Goal: Check status: Check status

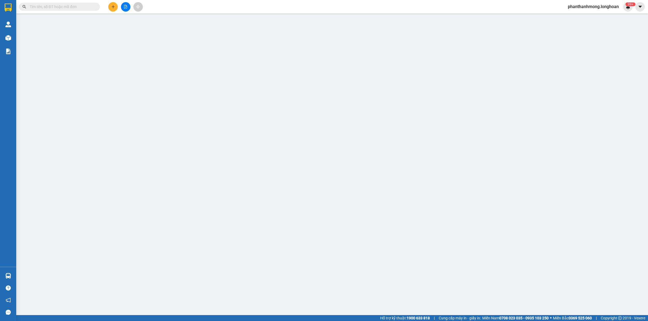
click at [70, 8] on input "text" at bounding box center [62, 7] width 64 height 6
paste input "HNHD1009250052"
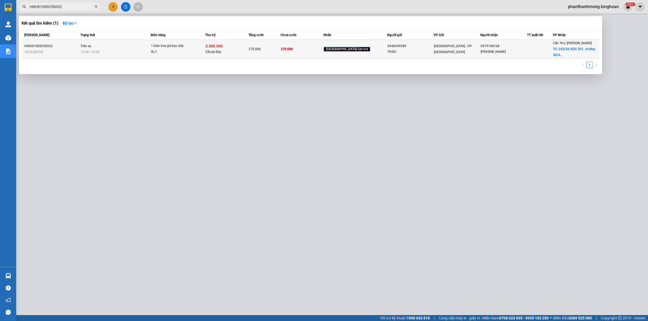
type input "HNHD1009250052"
click at [126, 46] on td "Trên xe 15:00 [DATE]" at bounding box center [115, 49] width 72 height 19
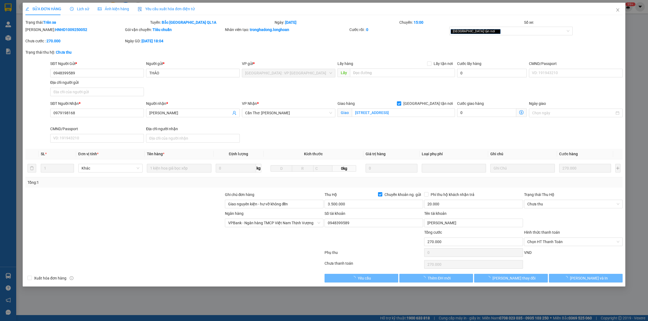
click at [87, 10] on span "Lịch sử" at bounding box center [79, 9] width 19 height 4
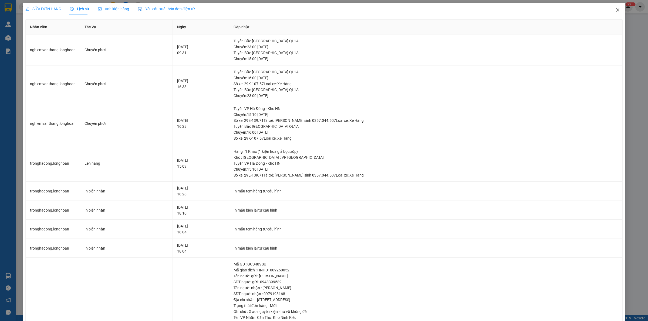
click at [610, 9] on span "Close" at bounding box center [617, 10] width 15 height 15
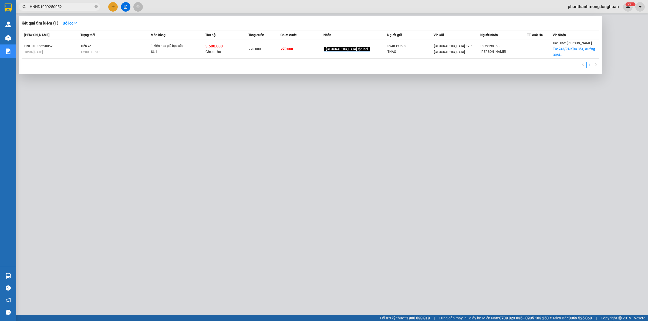
click at [76, 5] on input "HNHD1009250052" at bounding box center [62, 7] width 64 height 6
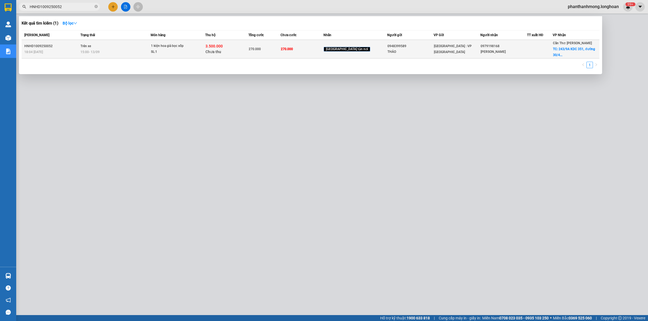
click at [74, 53] on div "18:04 [DATE]" at bounding box center [51, 52] width 55 height 6
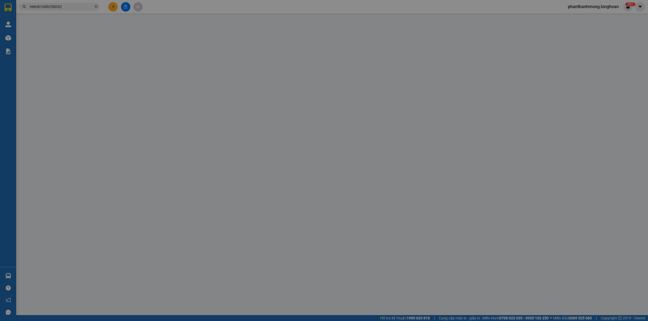
type input "0948399589"
type input "THẢO"
type input "0979198168"
type input "[PERSON_NAME]"
checkbox input "true"
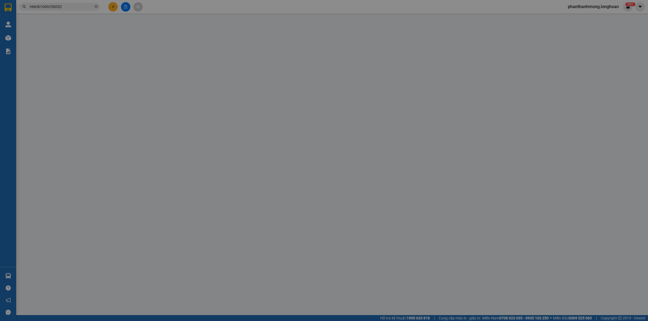
type input "[STREET_ADDRESS]"
type input "Giao nguyên kiện - hư vỡ không đền"
type input "270.000"
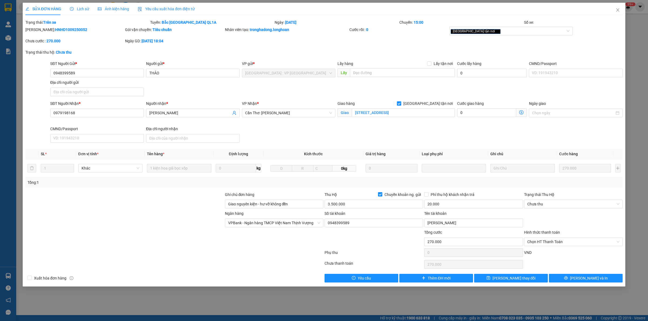
click at [77, 5] on div "Lịch sử" at bounding box center [79, 9] width 19 height 12
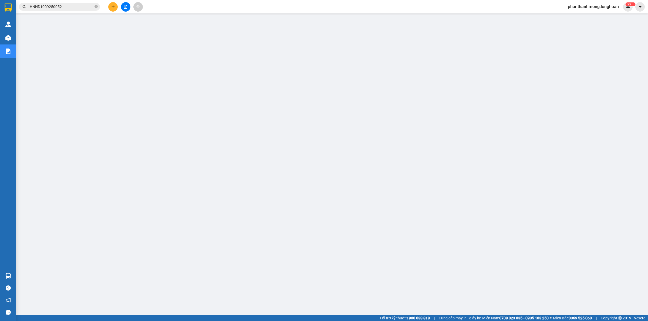
click at [77, 6] on input "HNHD1009250052" at bounding box center [62, 7] width 64 height 6
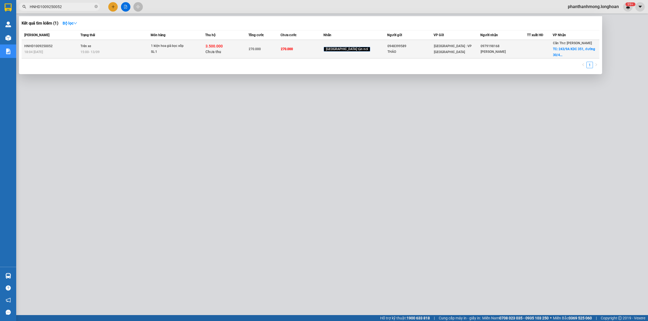
click at [99, 46] on td "Trên xe 15:00 [DATE]" at bounding box center [115, 49] width 72 height 19
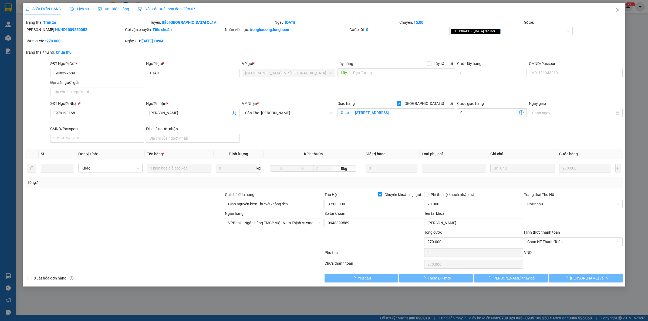
type input "0948399589"
type input "THẢO"
type input "0979198168"
type input "[PERSON_NAME]"
checkbox input "true"
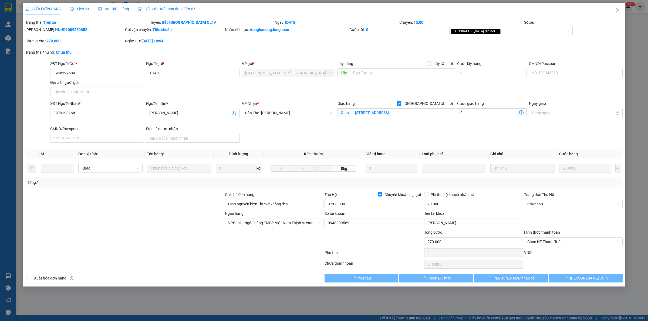
type input "[STREET_ADDRESS]"
type input "Giao nguyên kiện - hư vỡ không đền"
type input "270.000"
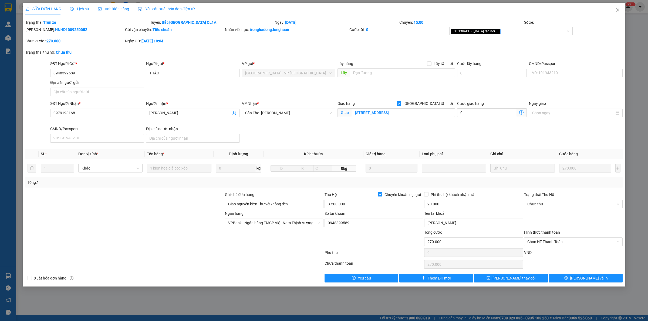
click at [82, 12] on div "Lịch sử" at bounding box center [79, 9] width 19 height 12
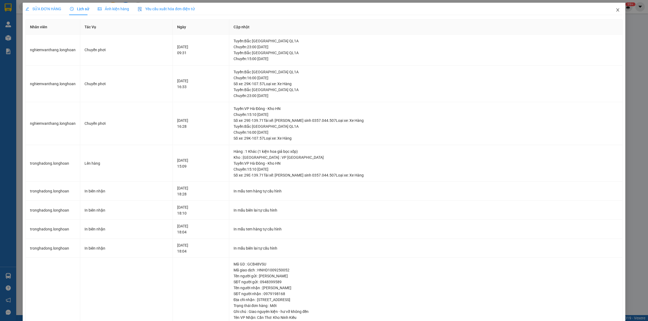
click at [615, 9] on icon "close" at bounding box center [617, 10] width 4 height 4
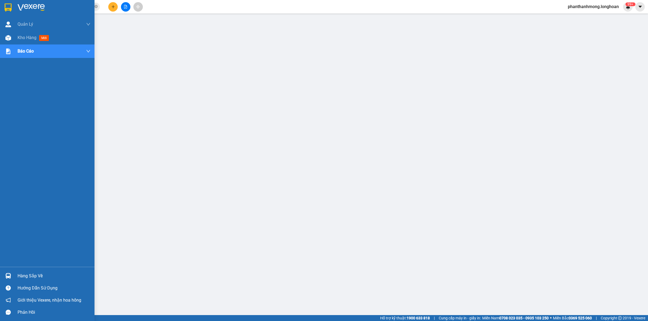
click at [5, 10] on img at bounding box center [8, 8] width 7 height 8
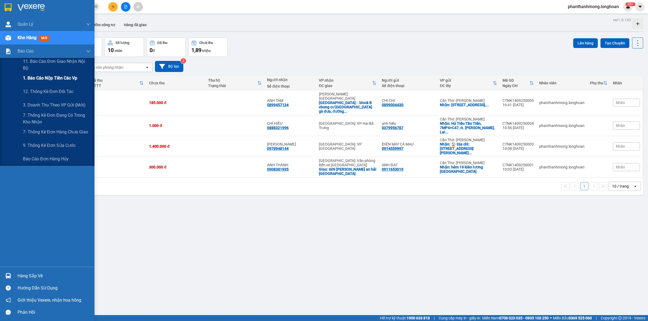
click at [59, 79] on span "1. Báo cáo nộp tiền các vp" at bounding box center [50, 78] width 54 height 7
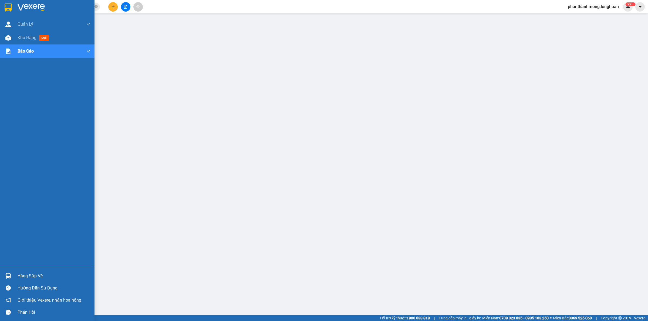
drag, startPoint x: 16, startPoint y: 8, endPoint x: 4, endPoint y: 2, distance: 13.2
click at [14, 8] on div at bounding box center [47, 9] width 94 height 18
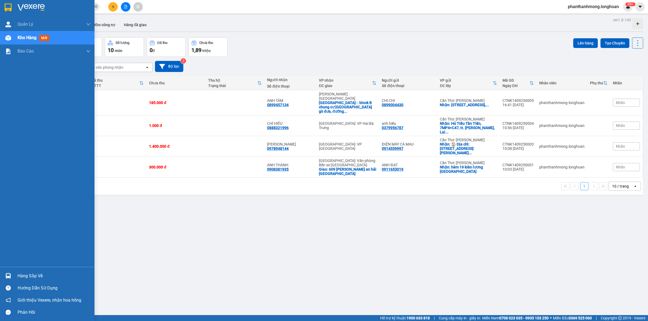
click at [17, 266] on div "Quản [PERSON_NAME] lý giao nhận mới Kho hàng mới Báo cáo 11. Báo cáo đơn giao n…" at bounding box center [47, 143] width 94 height 250
click at [16, 270] on div "Hàng sắp về Hướng dẫn sử dụng Giới thiệu Vexere, nhận hoa hồng Phản hồi" at bounding box center [47, 293] width 94 height 52
click at [18, 277] on div "Hàng sắp về" at bounding box center [54, 276] width 73 height 8
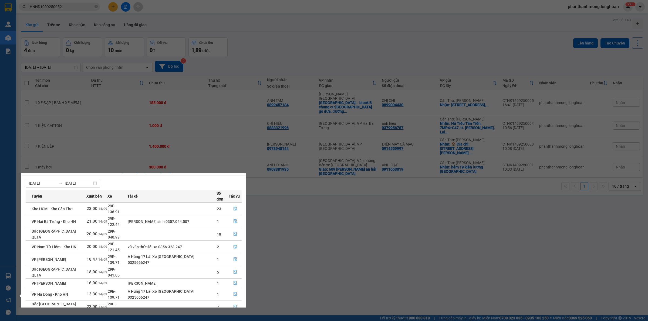
scroll to position [9, 0]
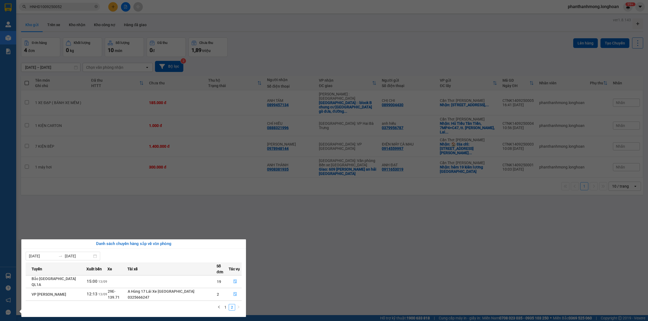
scroll to position [0, 0]
click at [224, 305] on link "1" at bounding box center [225, 308] width 6 height 6
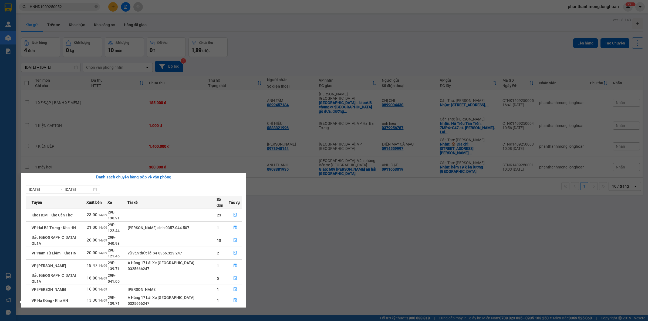
scroll to position [9, 0]
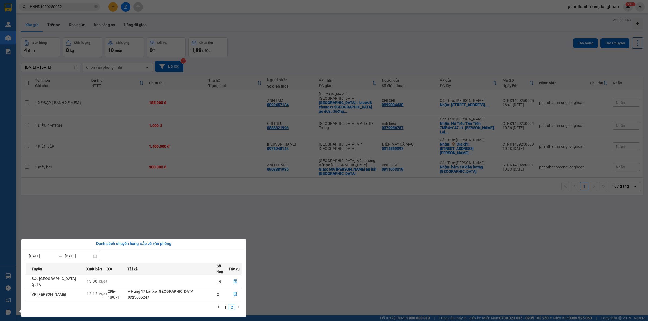
scroll to position [0, 0]
click at [105, 151] on section "Kết quả tìm kiếm ( 1 ) Bộ lọc Mã ĐH Trạng thái Món hàng Thu hộ Tổng cước Chưa c…" at bounding box center [324, 160] width 648 height 321
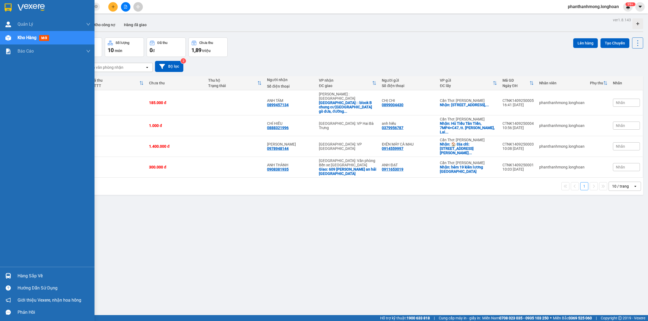
click at [11, 9] on img at bounding box center [8, 8] width 7 height 8
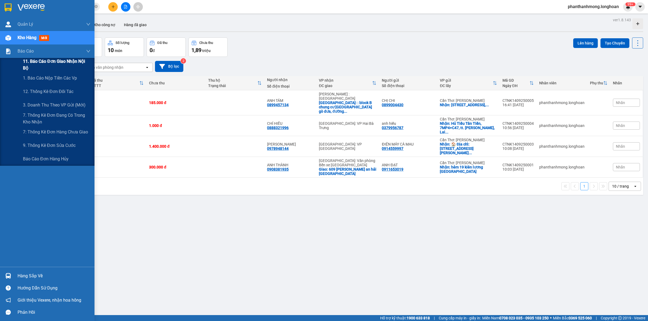
click at [49, 63] on span "11. Báo cáo đơn giao nhận nội bộ" at bounding box center [56, 64] width 67 height 13
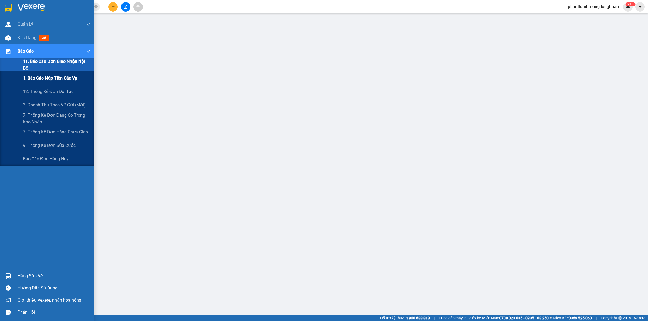
drag, startPoint x: 49, startPoint y: 74, endPoint x: 50, endPoint y: 76, distance: 2.8
click at [50, 75] on div "1. Báo cáo nộp tiền các vp" at bounding box center [56, 78] width 67 height 13
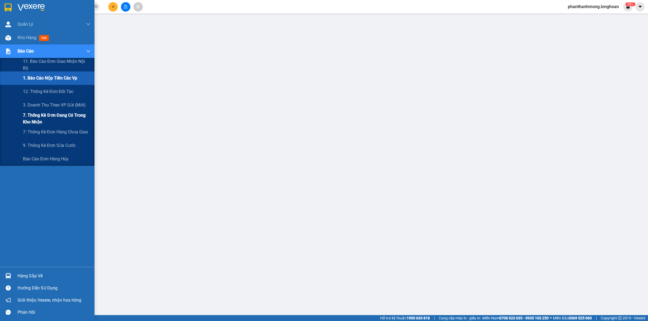
click at [49, 112] on span "7. Thống kê đơn đang có trong kho nhận" at bounding box center [56, 118] width 67 height 13
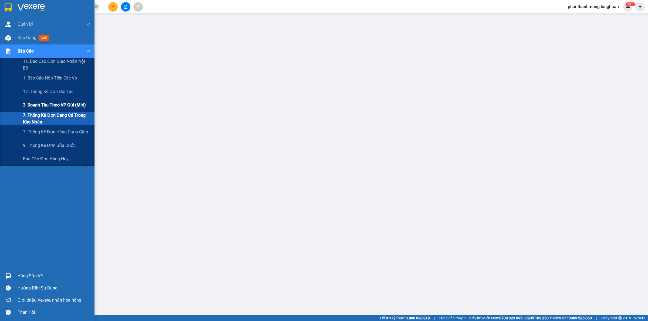
click at [52, 105] on span "3. Doanh Thu theo VP Gửi (mới)" at bounding box center [54, 105] width 63 height 7
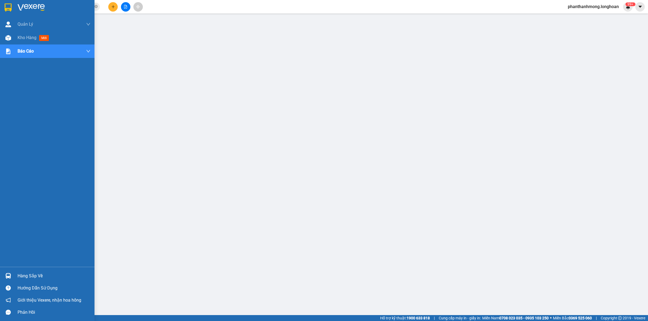
click at [4, 0] on div at bounding box center [47, 9] width 94 height 18
